Goal: Find specific page/section: Find specific page/section

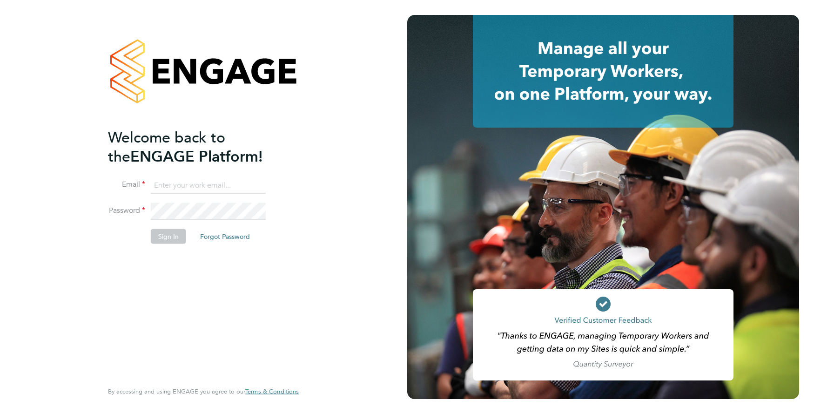
click at [188, 192] on input at bounding box center [208, 185] width 115 height 17
type input "[EMAIL_ADDRESS][DOMAIN_NAME]"
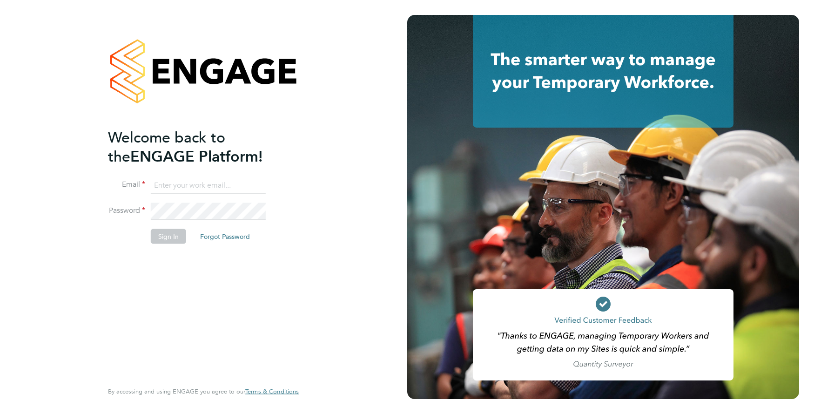
click at [174, 183] on input at bounding box center [208, 185] width 115 height 17
type input "support@engagelabs.io"
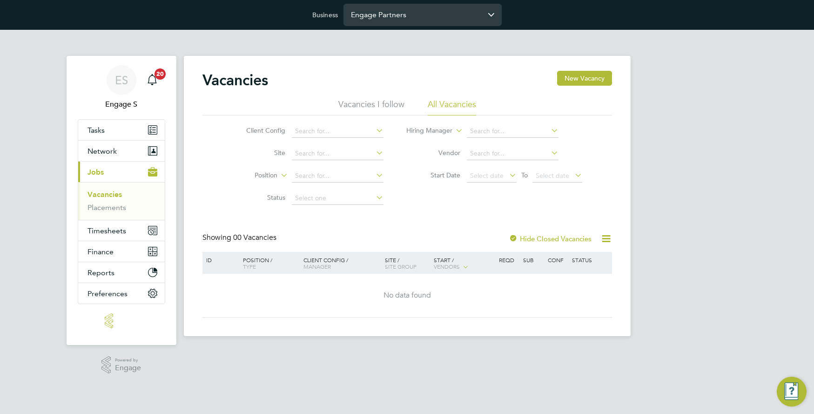
click at [384, 13] on input "Engage Partners" at bounding box center [423, 15] width 158 height 22
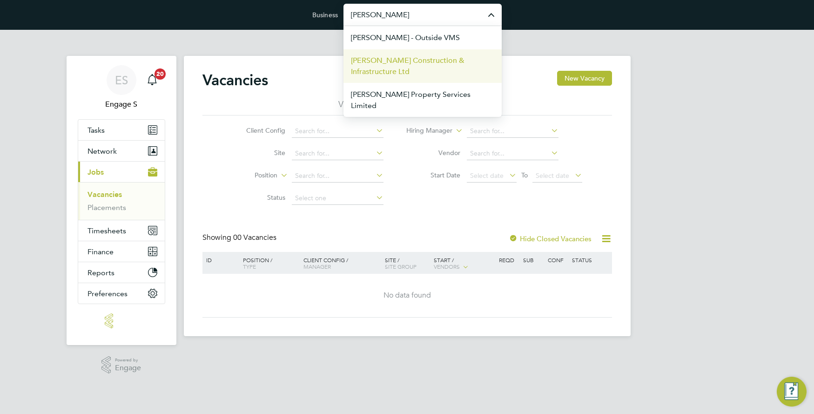
click at [401, 61] on span "[PERSON_NAME] Construction & Infrastructure Ltd" at bounding box center [422, 66] width 143 height 22
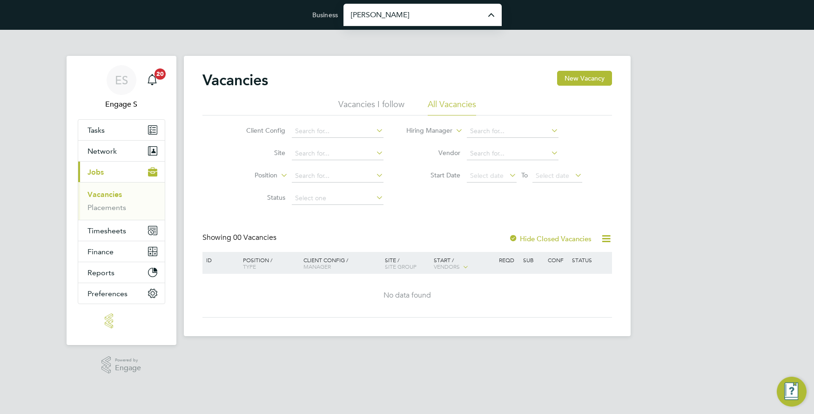
type input "[PERSON_NAME] Construction & Infrastructure Ltd"
